Goal: Transaction & Acquisition: Purchase product/service

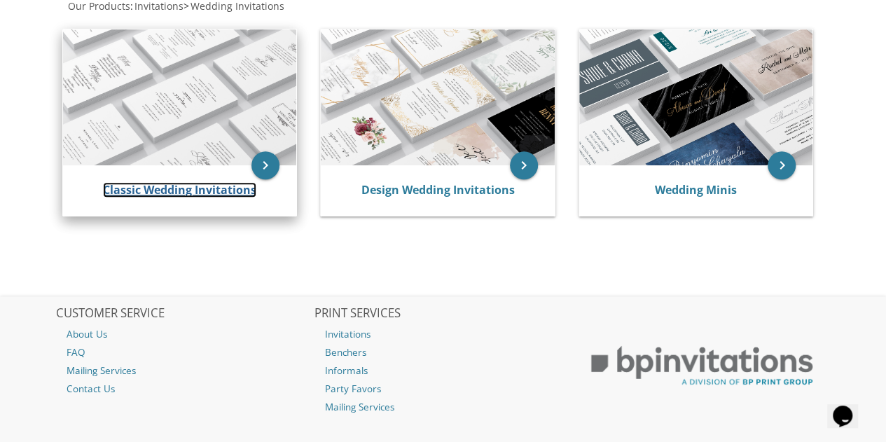
click at [187, 193] on link "Classic Wedding Invitations" at bounding box center [179, 189] width 153 height 15
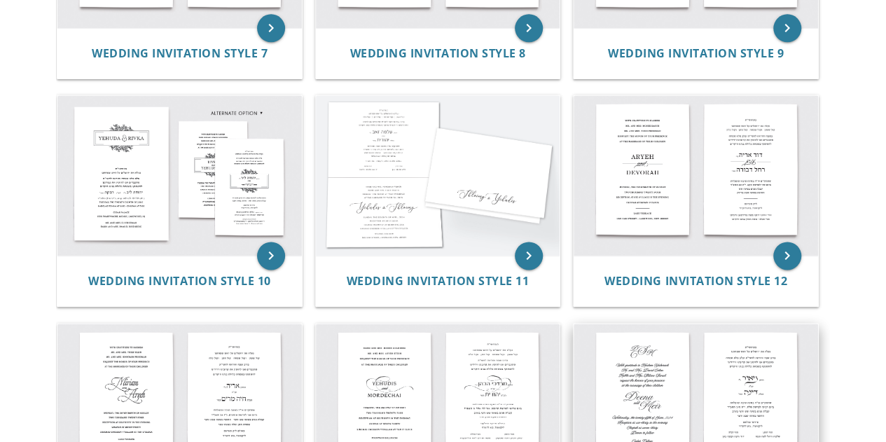
scroll to position [909, 0]
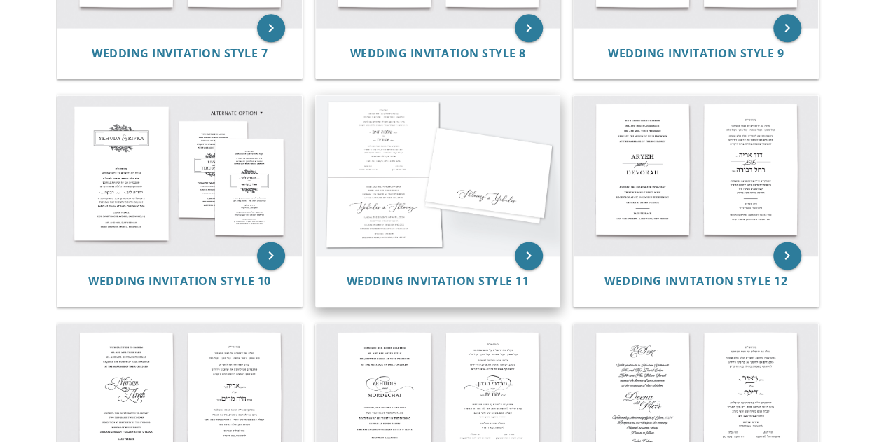
click at [440, 166] on img at bounding box center [438, 175] width 244 height 160
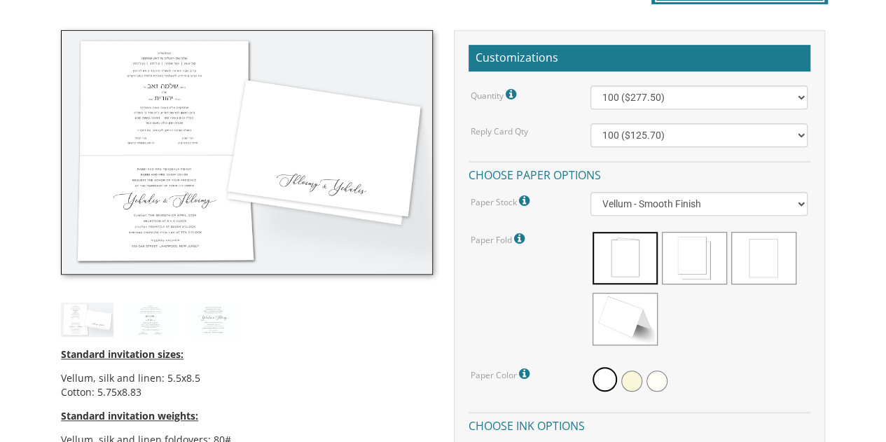
scroll to position [387, 0]
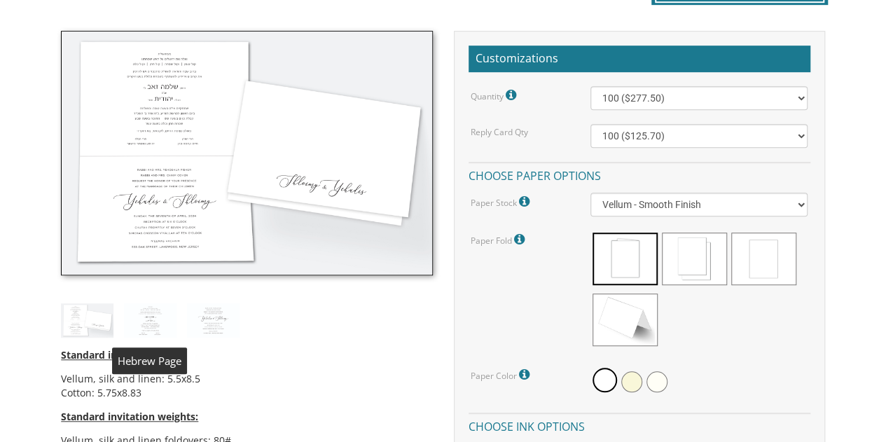
click at [162, 330] on img at bounding box center [150, 320] width 53 height 34
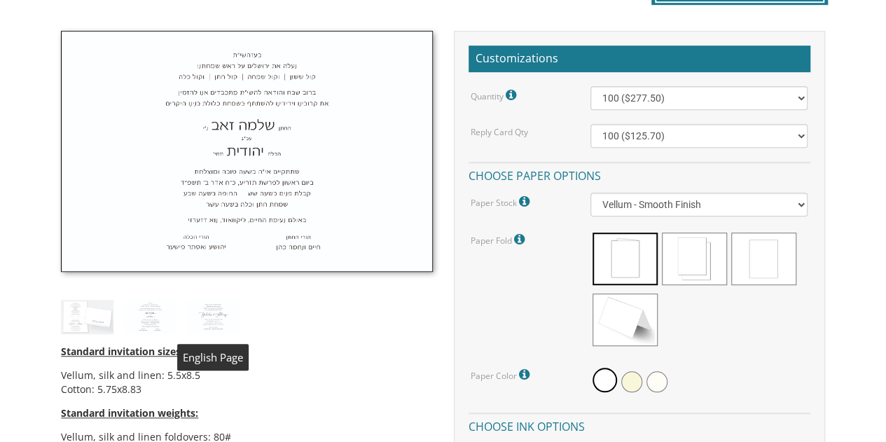
click at [212, 321] on img at bounding box center [213, 317] width 53 height 34
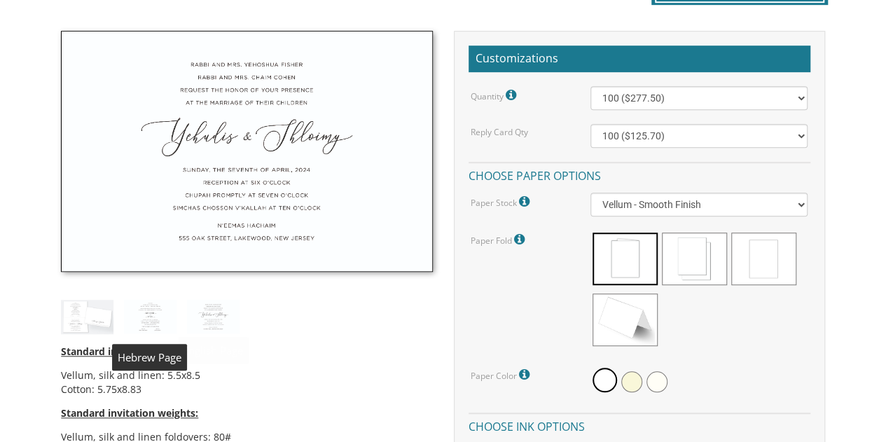
click at [176, 321] on img at bounding box center [150, 317] width 53 height 34
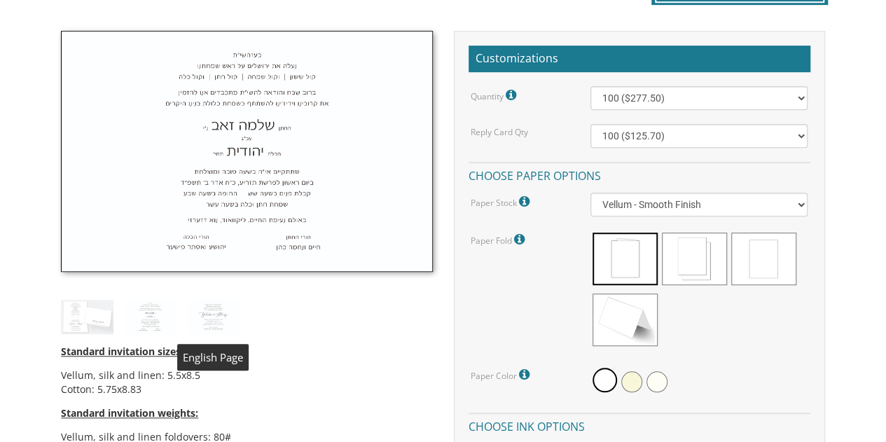
click at [230, 309] on img at bounding box center [213, 317] width 53 height 34
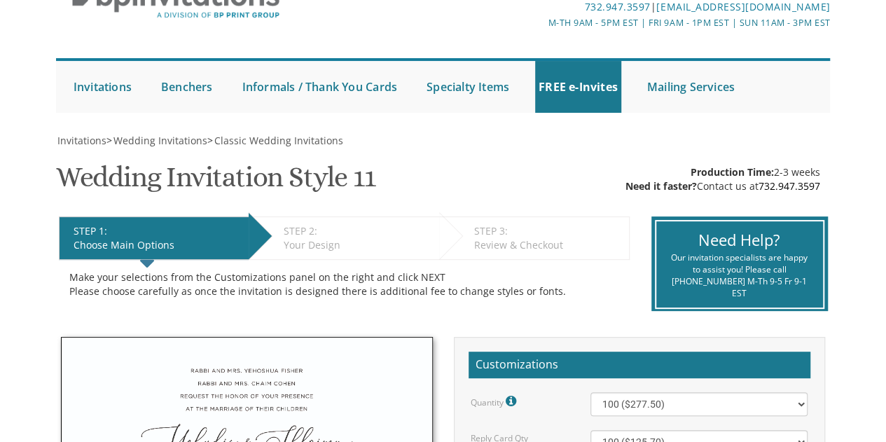
scroll to position [0, 0]
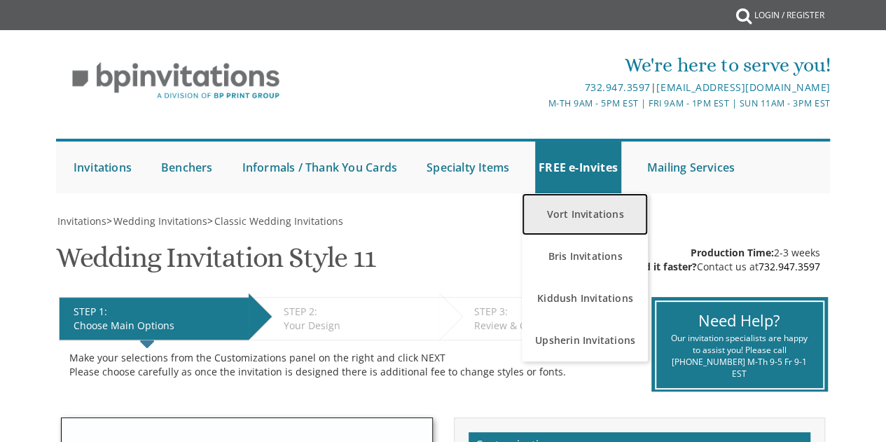
click at [580, 228] on link "Vort Invitations" at bounding box center [585, 214] width 126 height 42
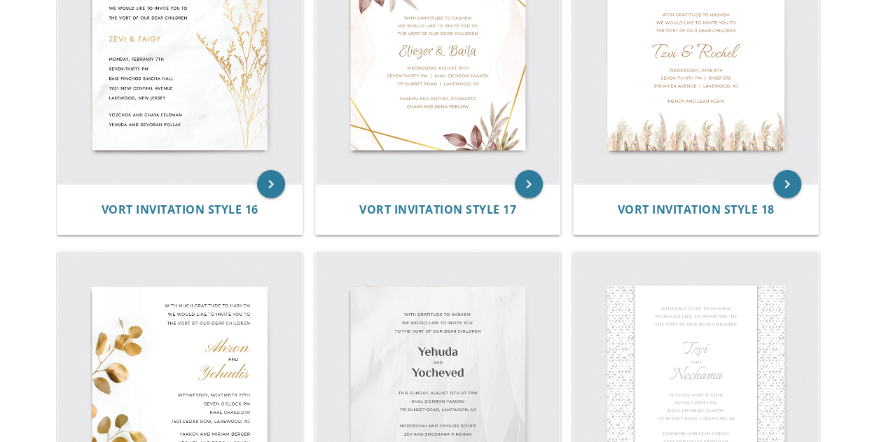
scroll to position [1938, 0]
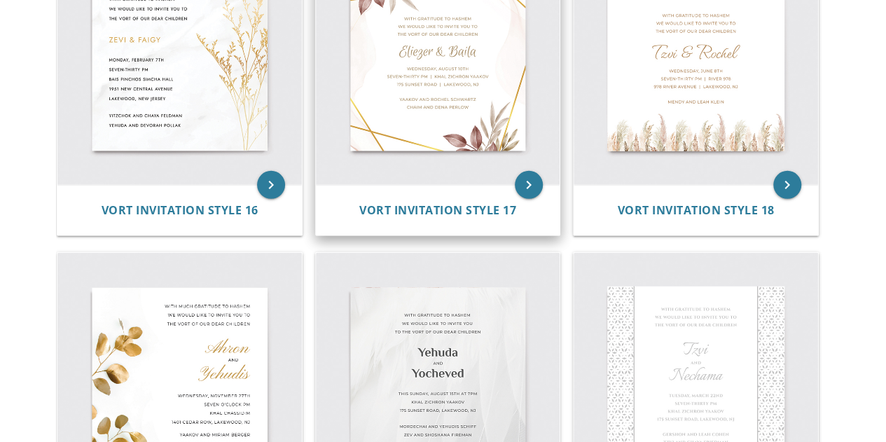
click at [502, 55] on img at bounding box center [438, 63] width 244 height 244
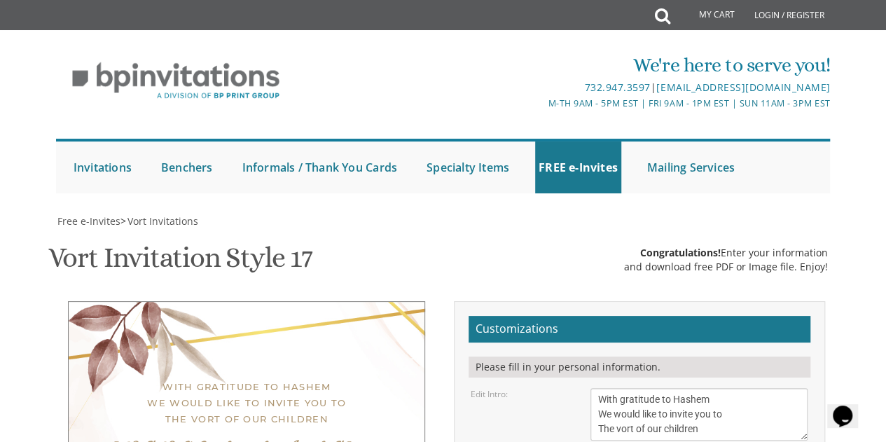
scroll to position [238, 0]
type textarea "E"
type textarea "Sholy & [PERSON_NAME]"
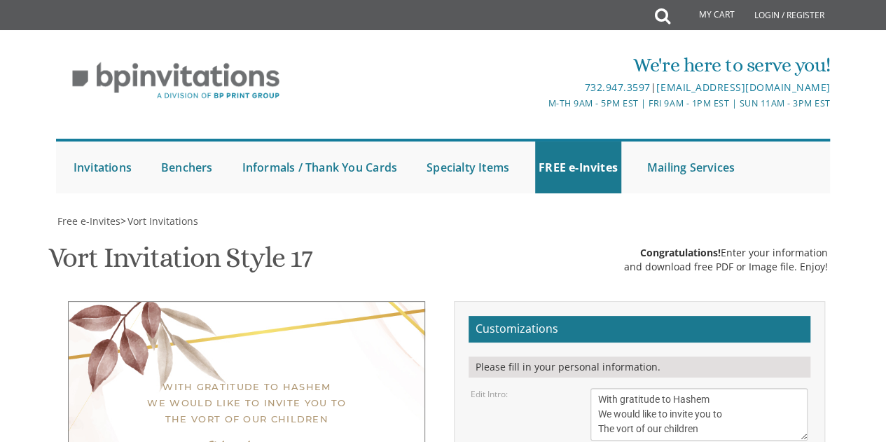
scroll to position [281, 0]
type textarea "[PERSON_NAME] and [PERSON_NAME] [PERSON_NAME] and [PERSON_NAME]"
